Goal: Task Accomplishment & Management: Manage account settings

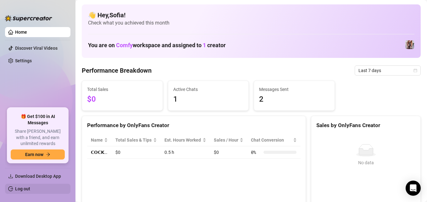
click at [20, 190] on link "Log out" at bounding box center [22, 188] width 15 height 5
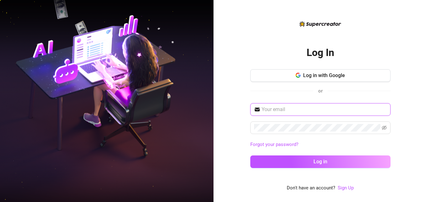
click at [304, 107] on input "text" at bounding box center [324, 110] width 125 height 8
type input "[EMAIL_ADDRESS][DOMAIN_NAME]"
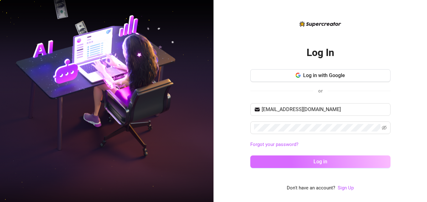
click at [286, 162] on button "Log in" at bounding box center [320, 161] width 140 height 13
